Goal: Task Accomplishment & Management: Use online tool/utility

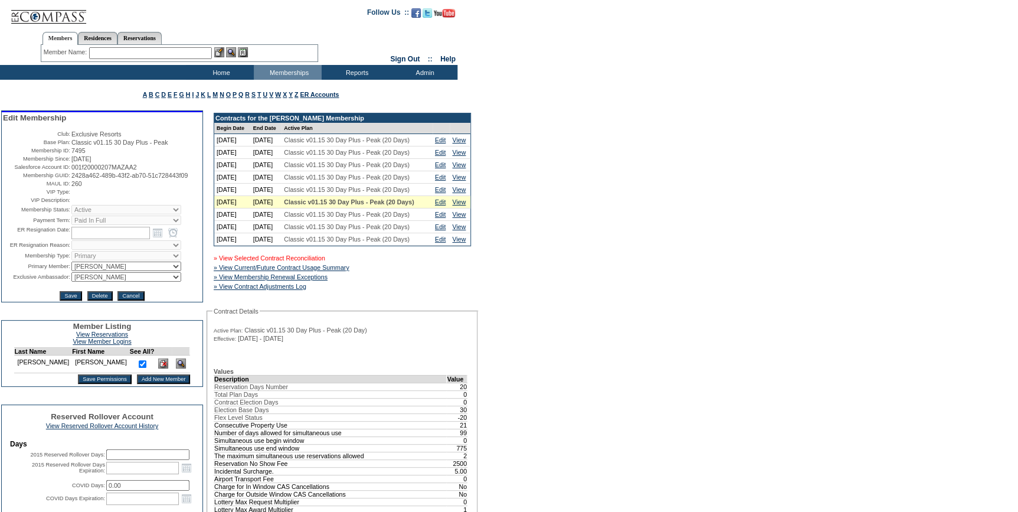
click at [293, 262] on link "» View Selected Contract Reconciliation" at bounding box center [270, 257] width 112 height 7
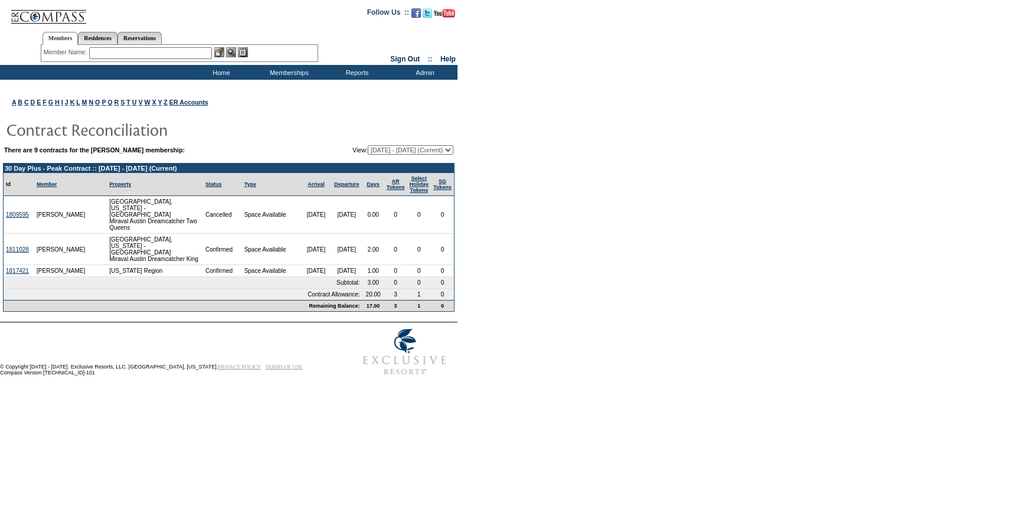
click at [129, 55] on input "text" at bounding box center [150, 53] width 123 height 12
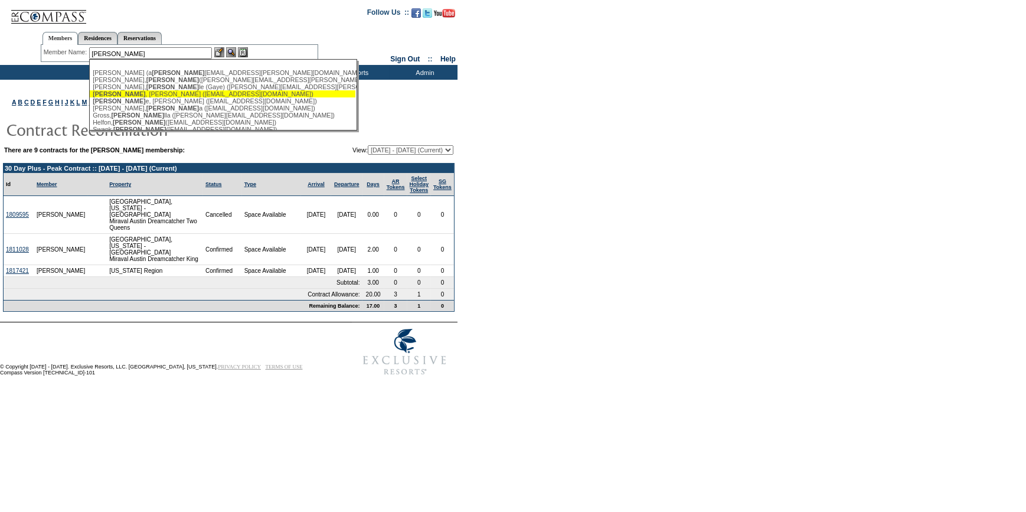
click at [146, 93] on div "Gabriel , Laurie (lagabriel@whitemountainpartners.net)" at bounding box center [223, 93] width 260 height 7
type input "Gabriel, Laurie (lagabriel@whitemountainpartners.net)"
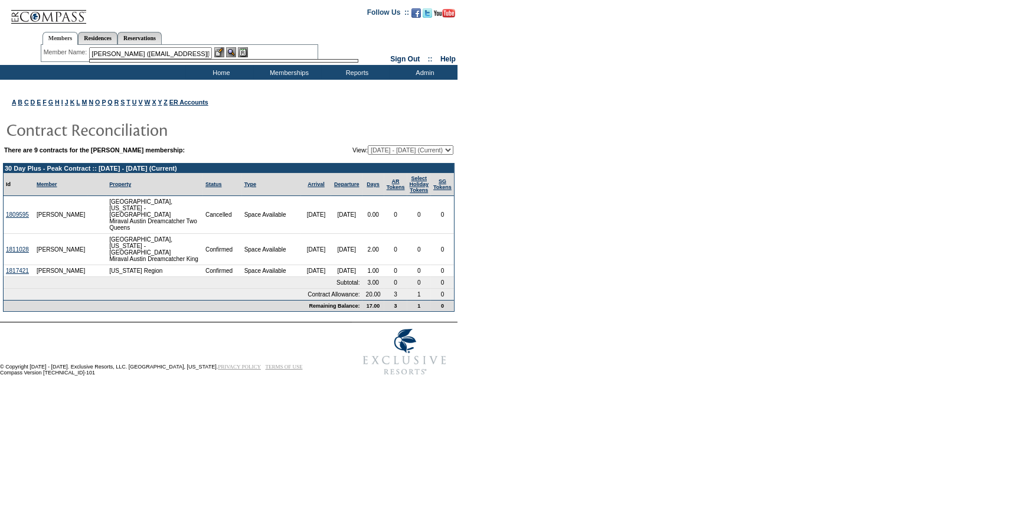
click at [220, 51] on img at bounding box center [219, 52] width 10 height 10
